Goal: Manage account settings

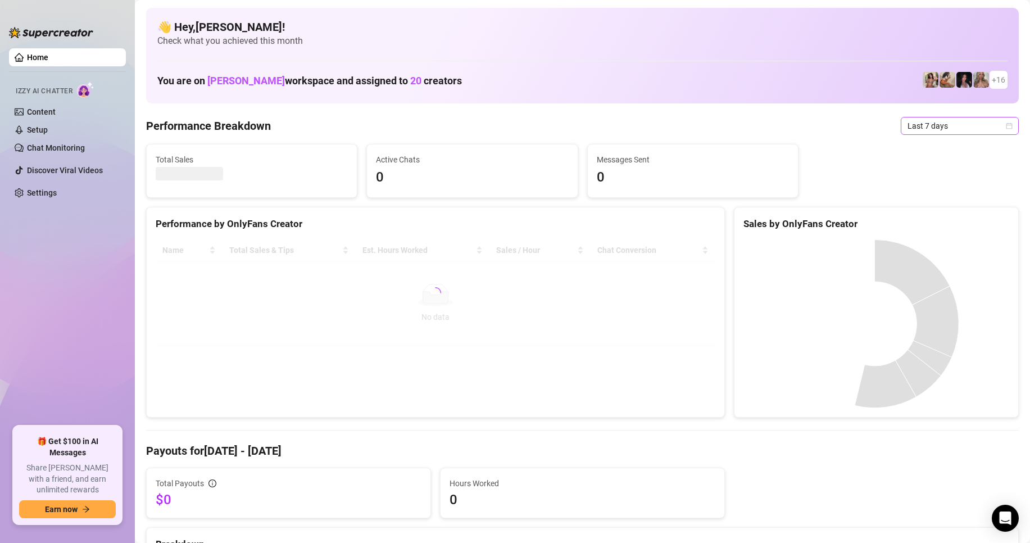
click at [911, 130] on span "Last 7 days" at bounding box center [959, 125] width 105 height 17
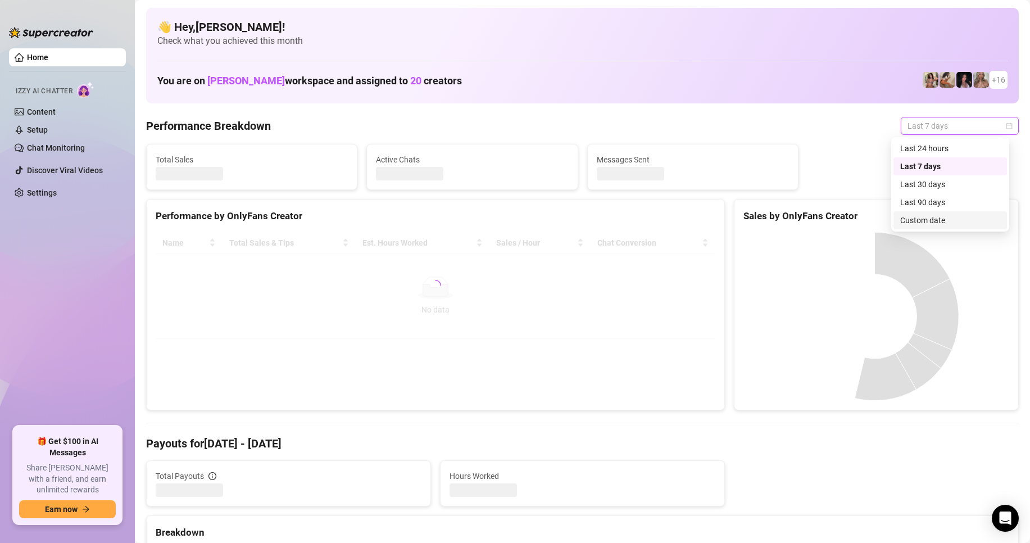
click at [920, 221] on div "Custom date" at bounding box center [950, 220] width 100 height 12
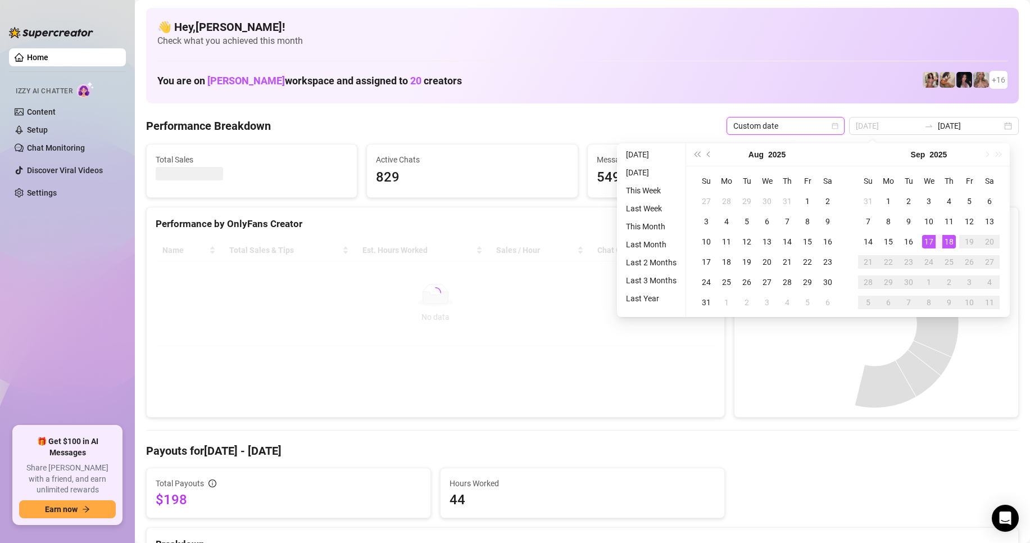
type input "2025-09-18"
click at [951, 242] on div "18" at bounding box center [948, 241] width 13 height 13
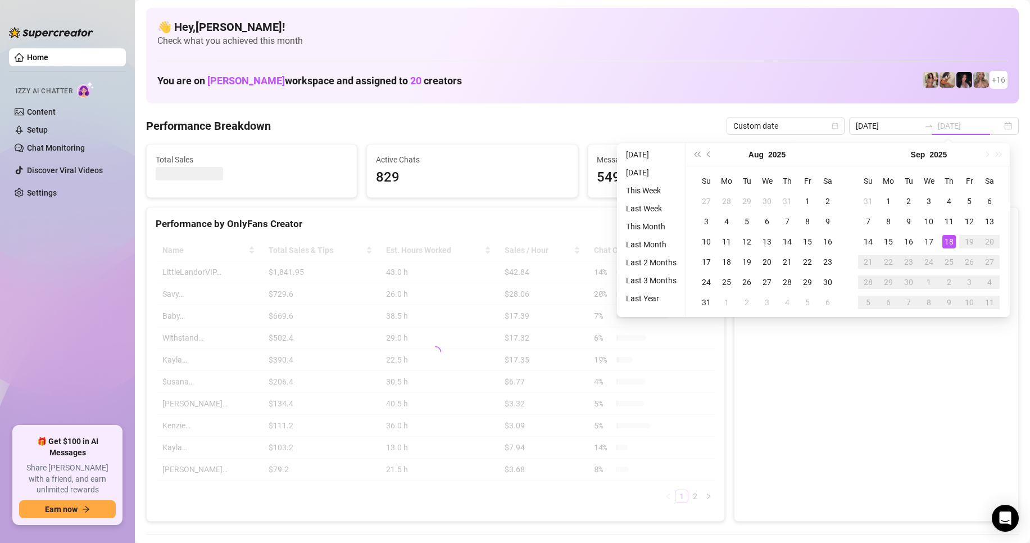
type input "2025-09-18"
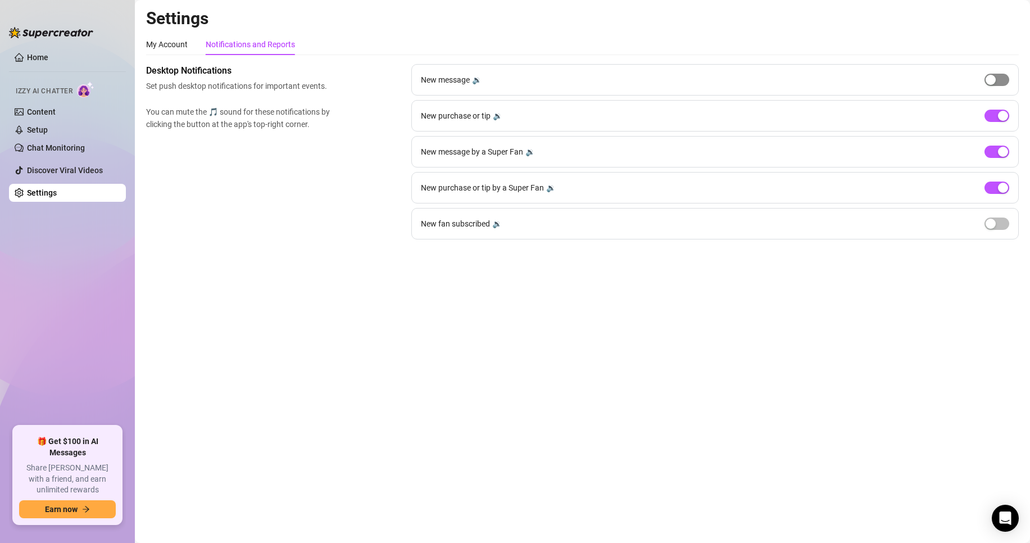
click at [998, 75] on span "button" at bounding box center [996, 80] width 25 height 12
click at [997, 75] on span "button" at bounding box center [996, 80] width 25 height 12
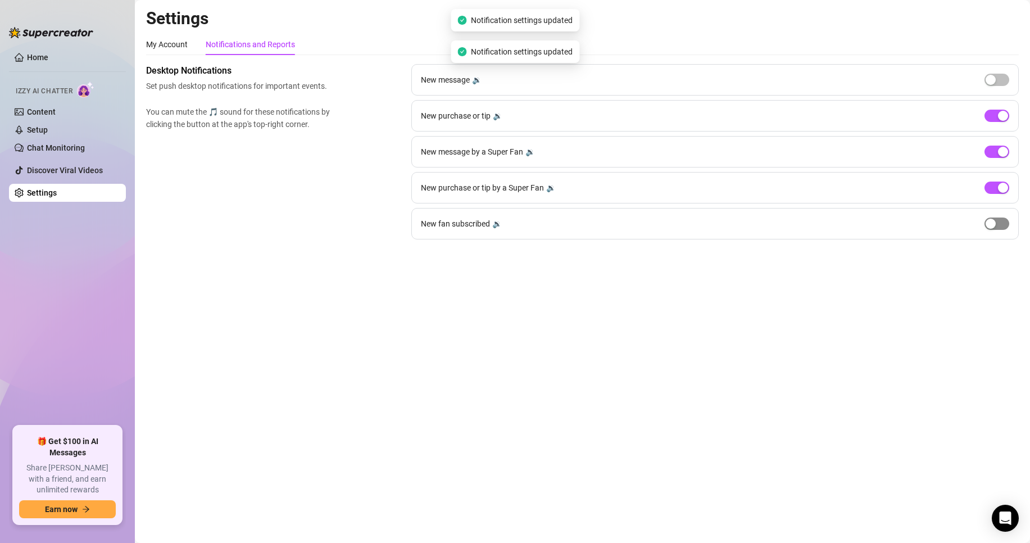
click at [999, 223] on span "button" at bounding box center [996, 223] width 25 height 12
click at [999, 223] on div "button" at bounding box center [1003, 224] width 10 height 10
